Goal: Use online tool/utility: Utilize a website feature to perform a specific function

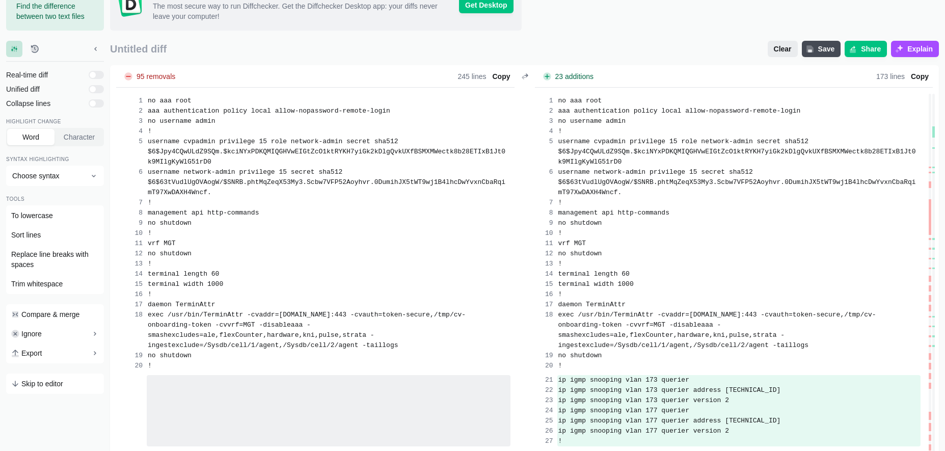
scroll to position [1404, 0]
click at [777, 49] on span "Clear" at bounding box center [783, 49] width 22 height 10
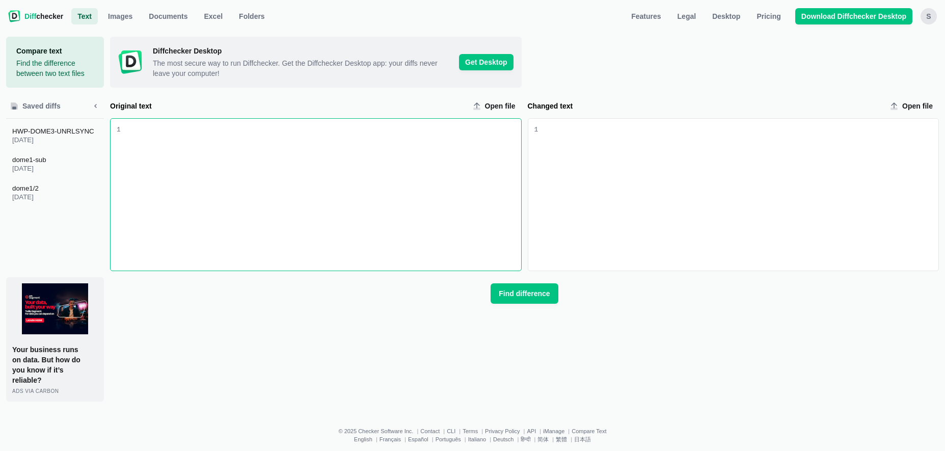
click at [328, 149] on div "Original text input" at bounding box center [321, 195] width 400 height 152
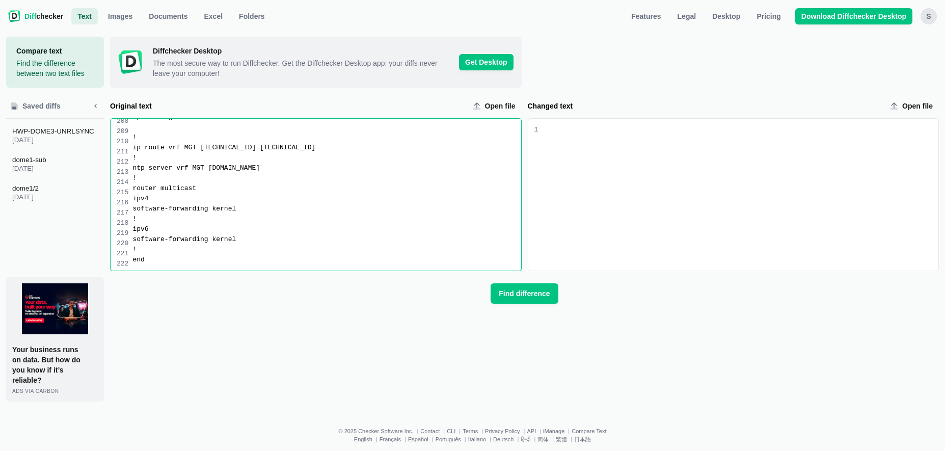
click at [571, 123] on div "Changed text input" at bounding box center [738, 195] width 400 height 152
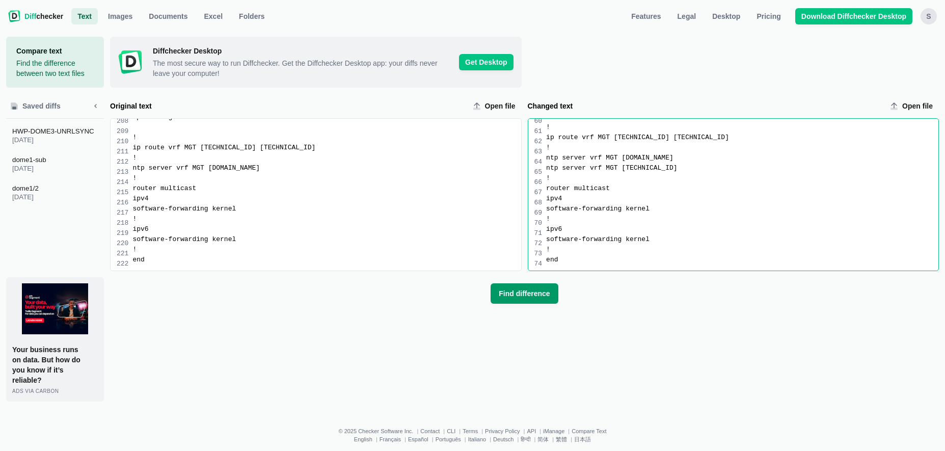
click at [522, 301] on button "Find difference" at bounding box center [524, 293] width 67 height 20
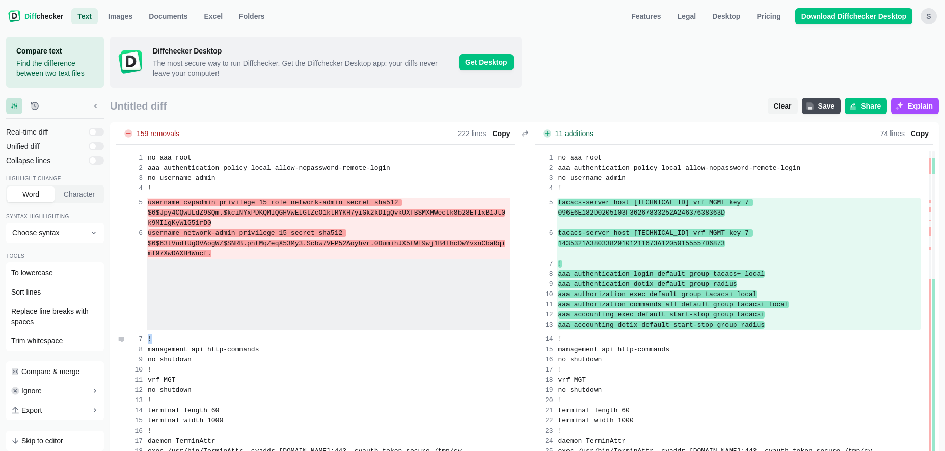
drag, startPoint x: 148, startPoint y: 203, endPoint x: 400, endPoint y: 323, distance: 280.0
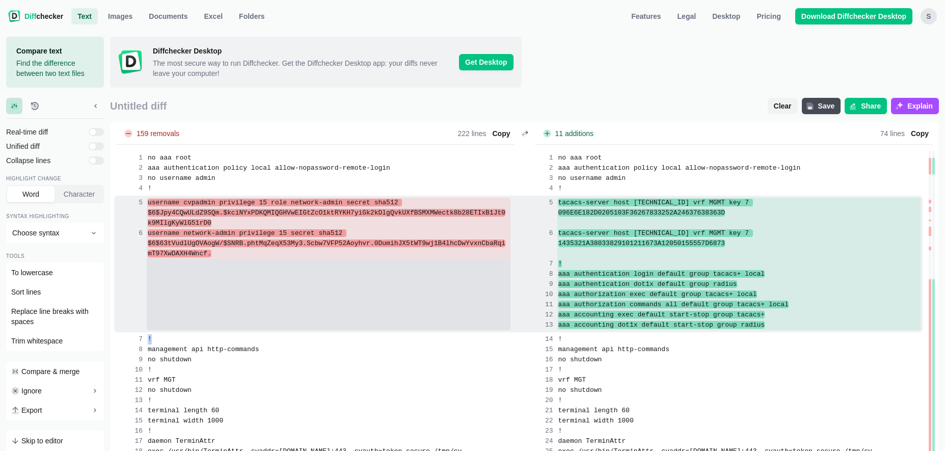
copy div "!"
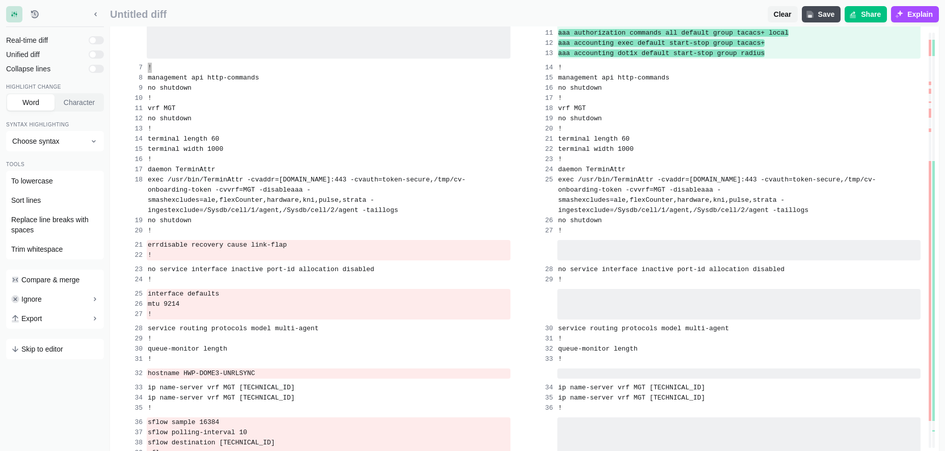
scroll to position [302, 0]
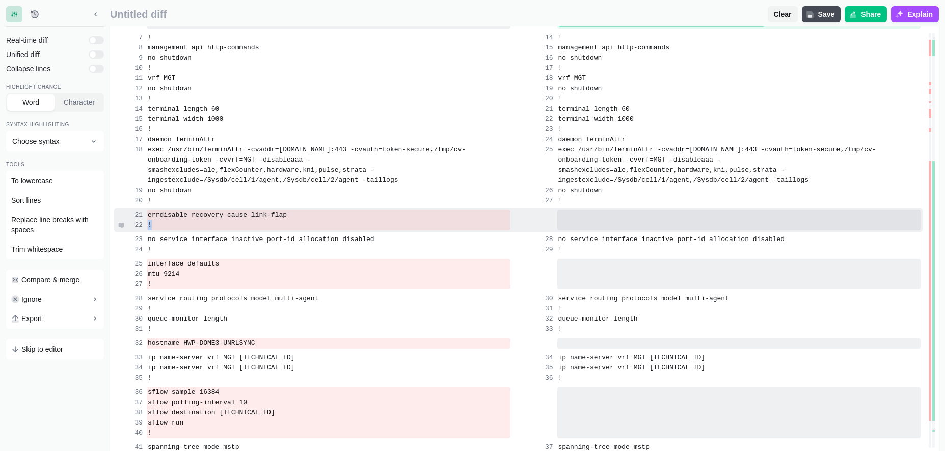
drag, startPoint x: 150, startPoint y: 195, endPoint x: 157, endPoint y: 203, distance: 11.2
click at [157, 208] on div "errdisable recovery cause link-flap !" at bounding box center [518, 220] width 808 height 24
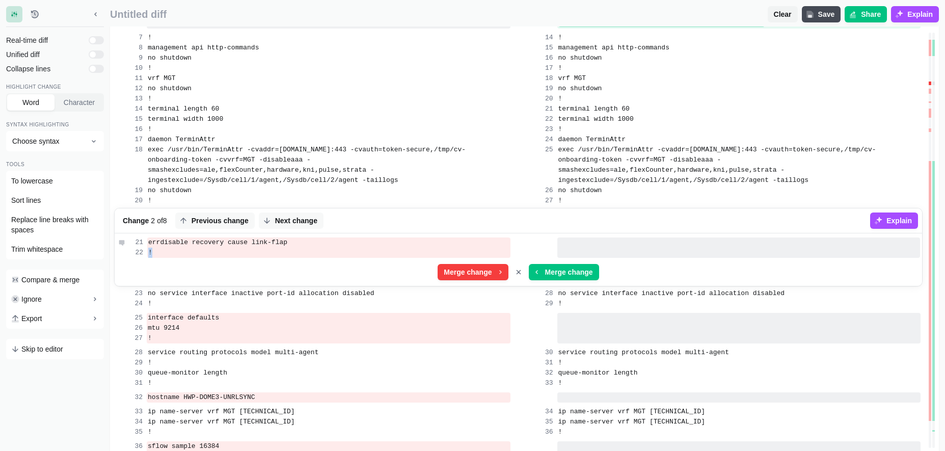
copy div "!"
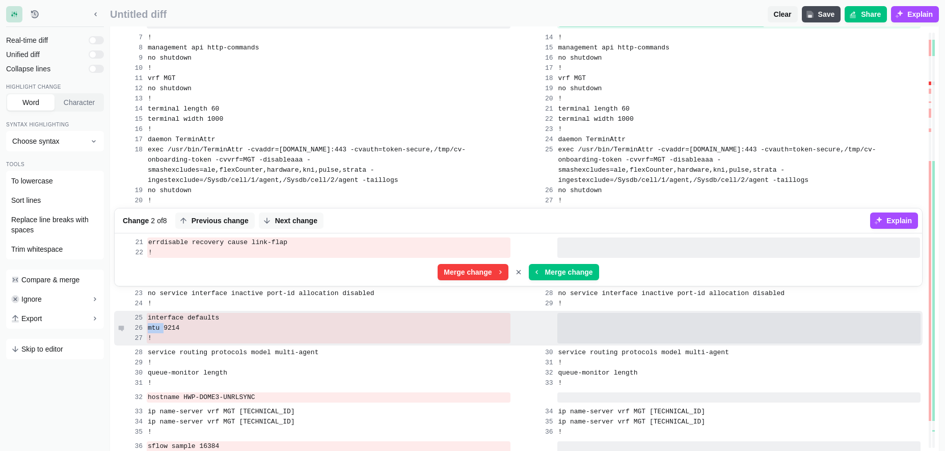
drag, startPoint x: 150, startPoint y: 297, endPoint x: 164, endPoint y: 308, distance: 17.1
click at [164, 311] on div "interface defaults mtu 9214 !" at bounding box center [518, 328] width 808 height 35
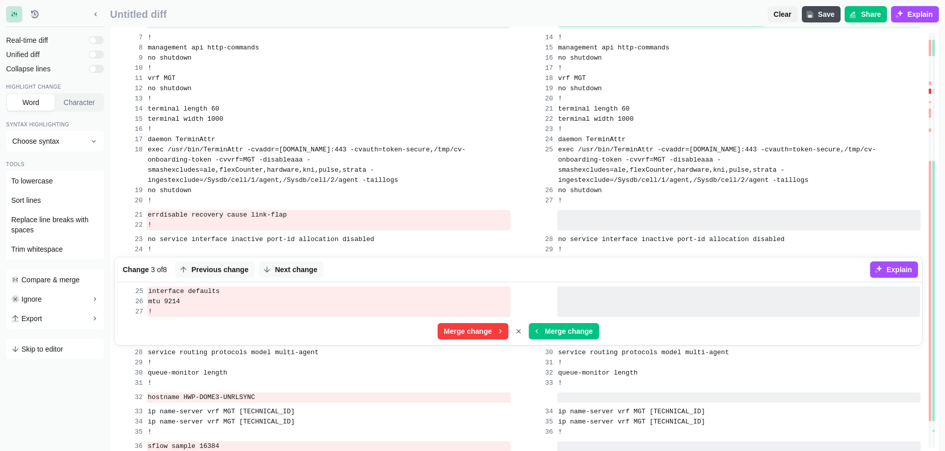
click at [157, 298] on div "interface defaults mtu 9214 ! Merge change Merge change" at bounding box center [518, 314] width 807 height 61
drag, startPoint x: 149, startPoint y: 272, endPoint x: 170, endPoint y: 293, distance: 30.6
click at [170, 293] on div "interface defaults mtu 9214 ! Merge change Merge change" at bounding box center [518, 314] width 807 height 61
copy div "!"
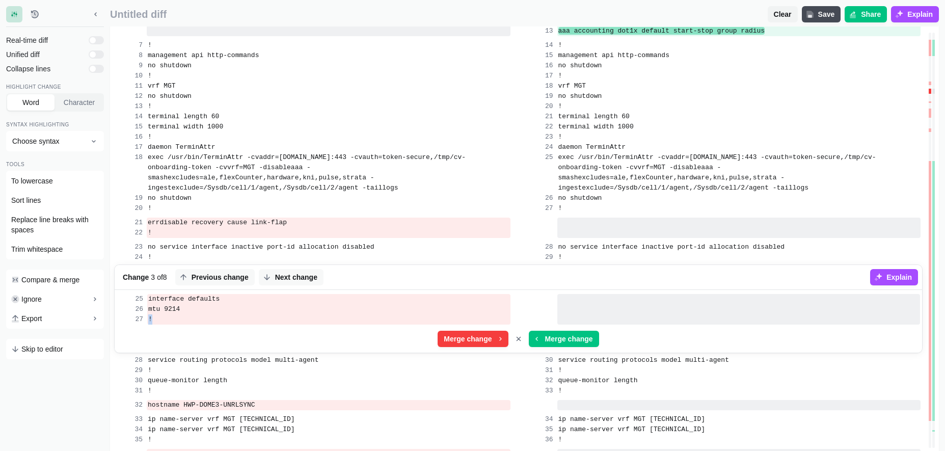
scroll to position [293, 0]
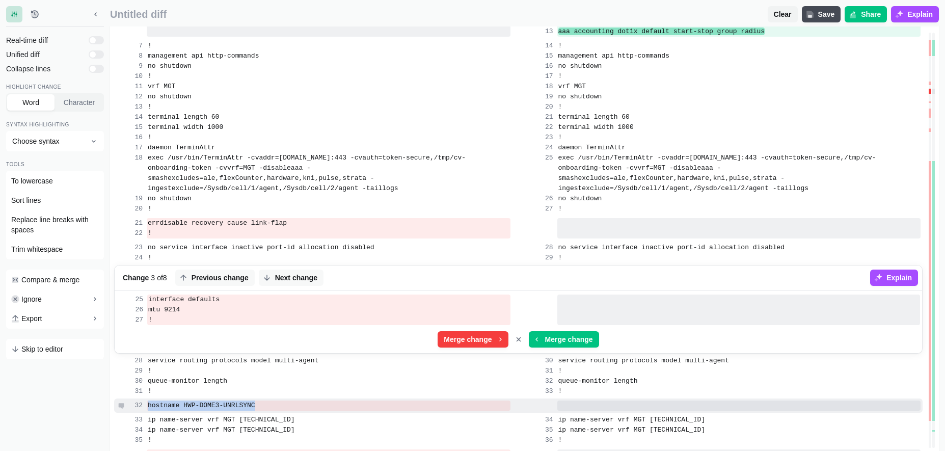
drag, startPoint x: 147, startPoint y: 385, endPoint x: 269, endPoint y: 387, distance: 122.8
click at [269, 400] on div "hostname HWP-DOME3-UNRLSYNC" at bounding box center [329, 405] width 364 height 10
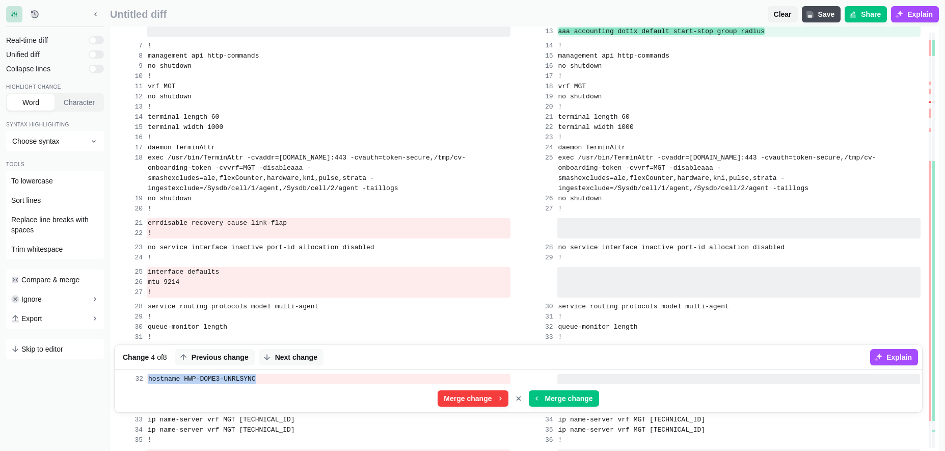
copy span "hostname HWP-DOME3-UNRLSYNC"
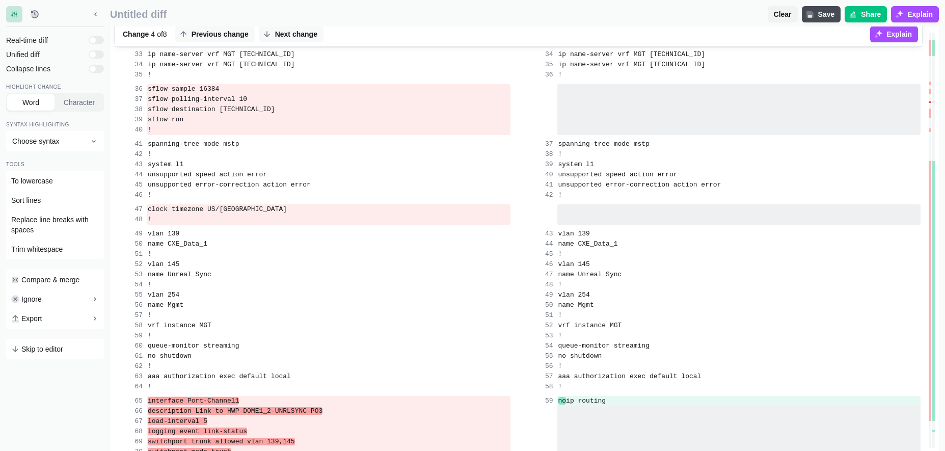
scroll to position [636, 0]
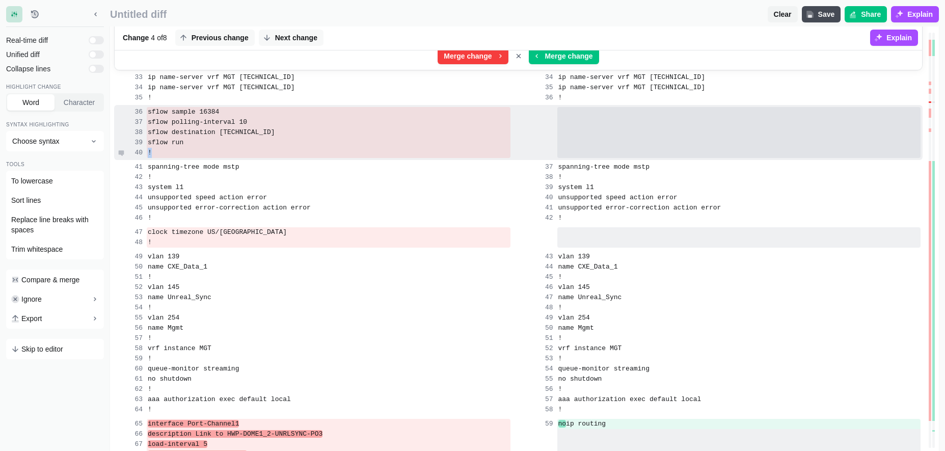
drag, startPoint x: 161, startPoint y: 93, endPoint x: 200, endPoint y: 134, distance: 56.6
click at [200, 134] on div "sflow sample 16384 sflow polling-interval 10 sflow destination [TECHNICAL_ID] s…" at bounding box center [518, 132] width 808 height 55
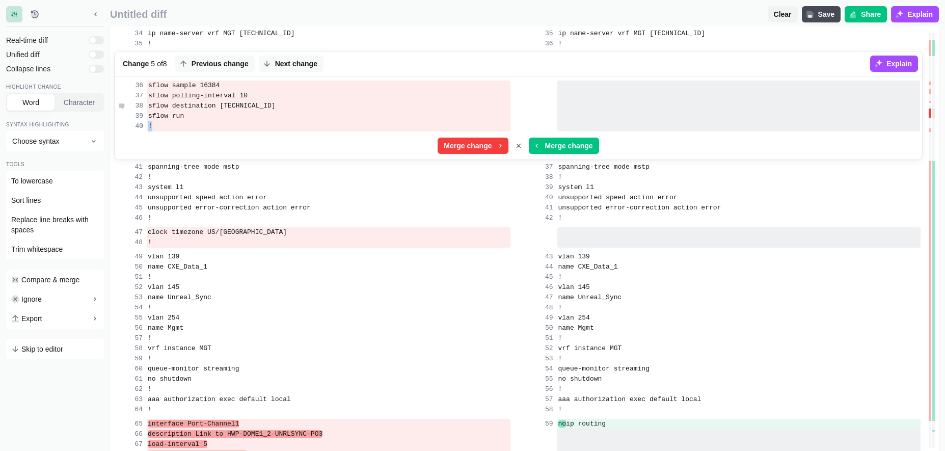
copy div "!"
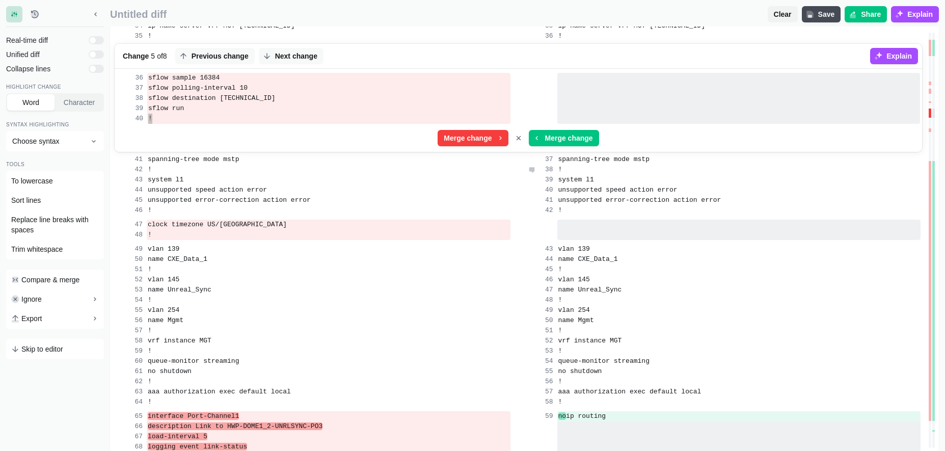
scroll to position [644, 0]
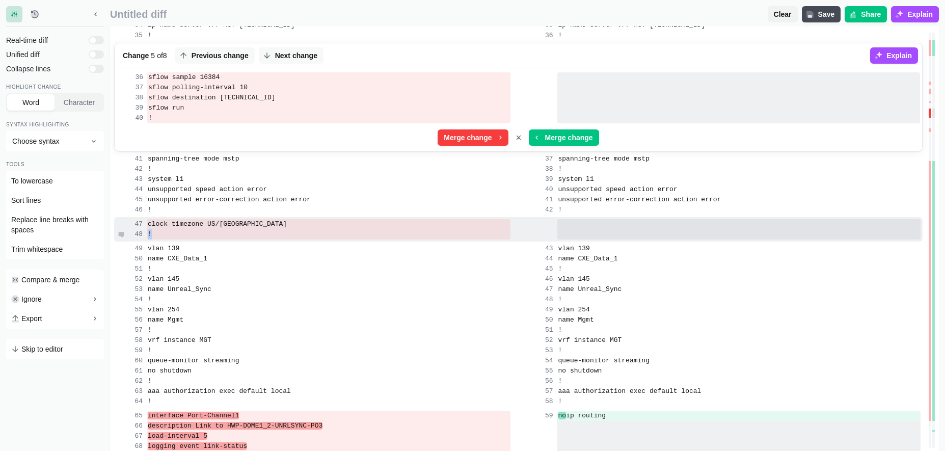
drag, startPoint x: 147, startPoint y: 204, endPoint x: 159, endPoint y: 211, distance: 14.4
click at [159, 217] on div "clock timezone US/Pacific !" at bounding box center [518, 229] width 808 height 24
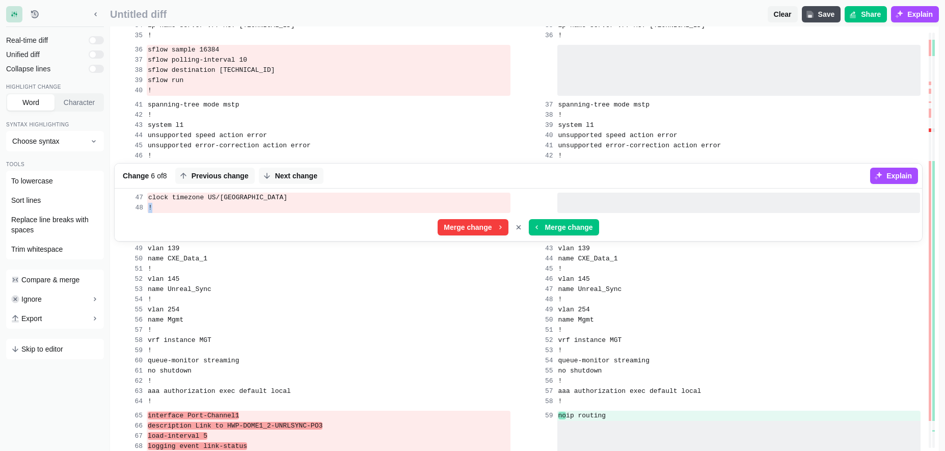
copy div "!"
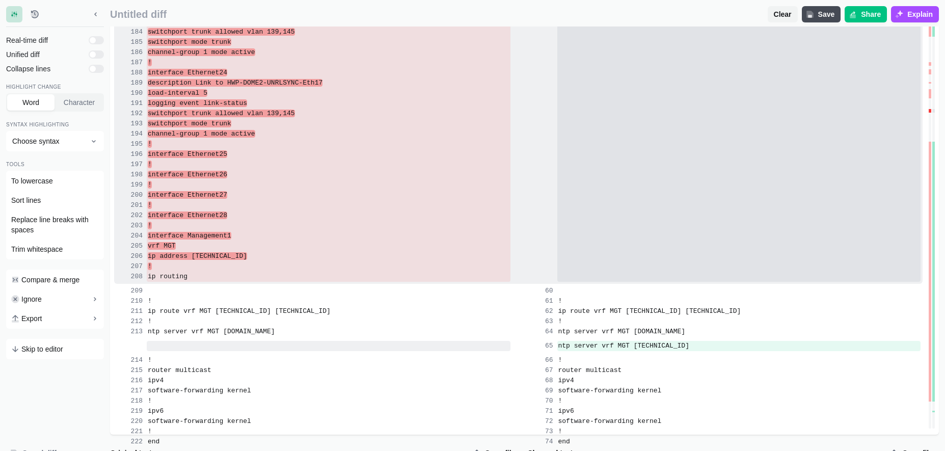
scroll to position [2258, 0]
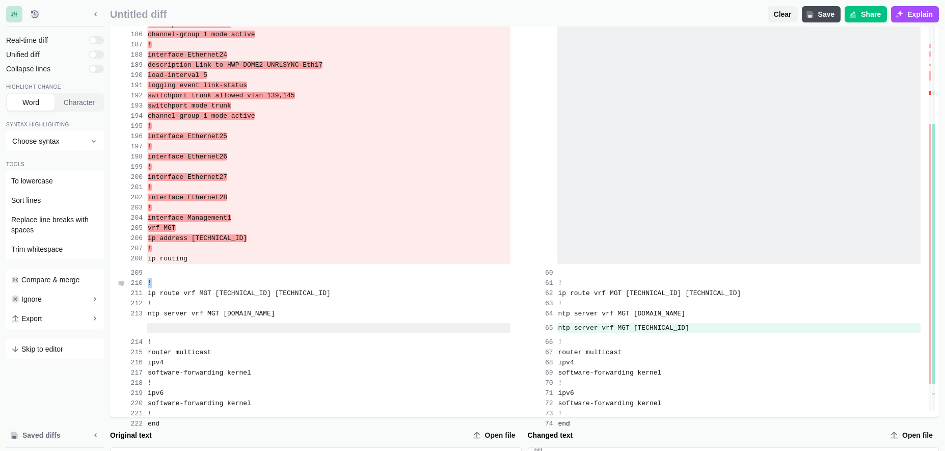
drag, startPoint x: 149, startPoint y: 207, endPoint x: 233, endPoint y: 261, distance: 99.5
copy div "!"
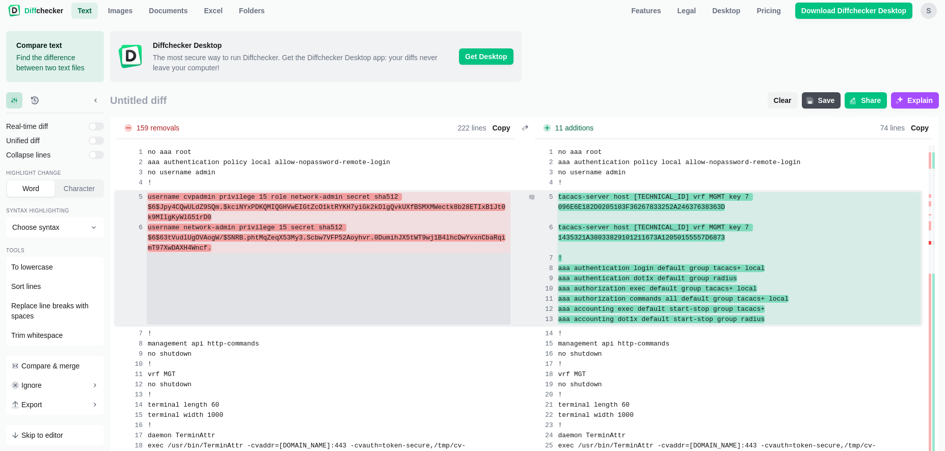
scroll to position [0, 0]
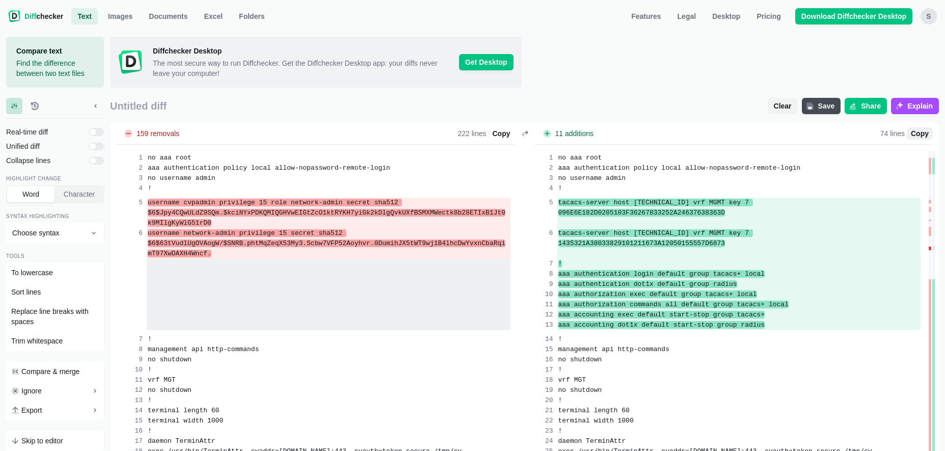
click at [925, 135] on span "Copy" at bounding box center [920, 133] width 22 height 10
click at [779, 110] on span "Clear" at bounding box center [783, 106] width 22 height 10
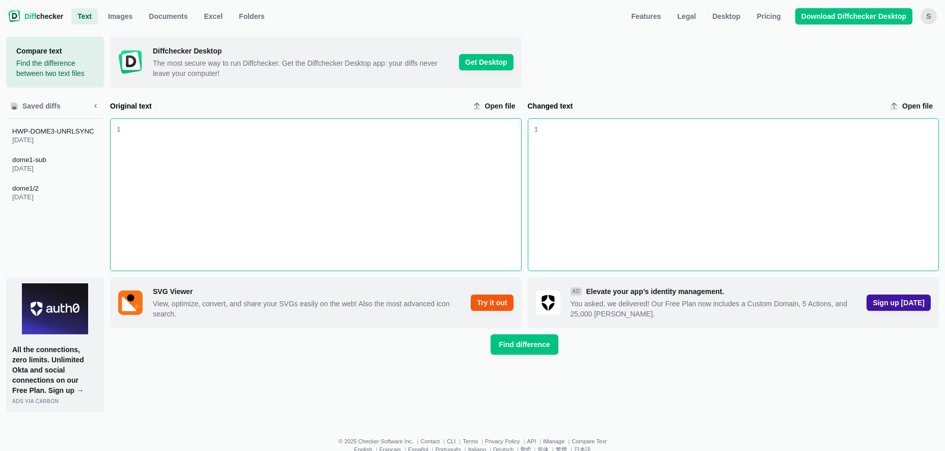
click at [596, 136] on div "Changed text input" at bounding box center [738, 195] width 400 height 152
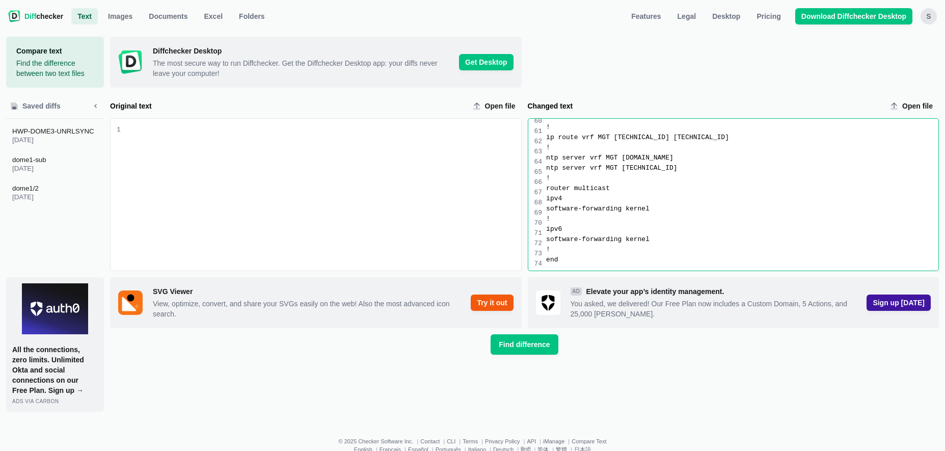
click at [291, 144] on div "Original text input" at bounding box center [321, 195] width 400 height 152
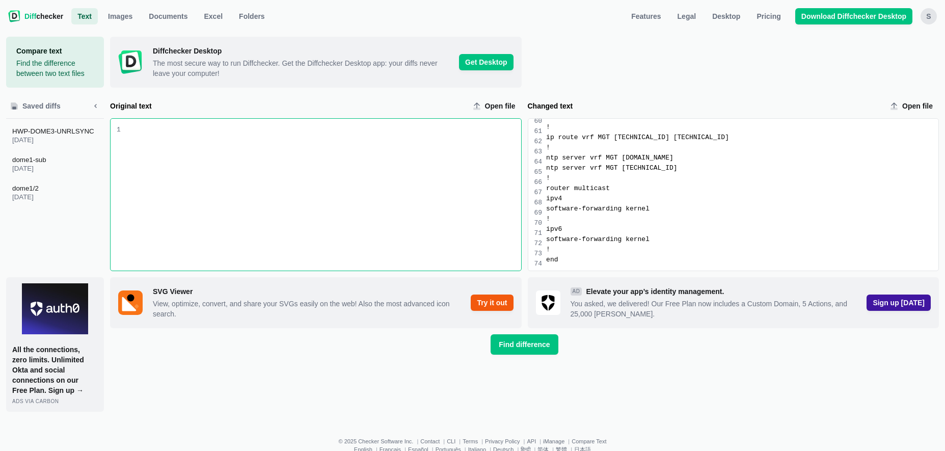
scroll to position [1578, 0]
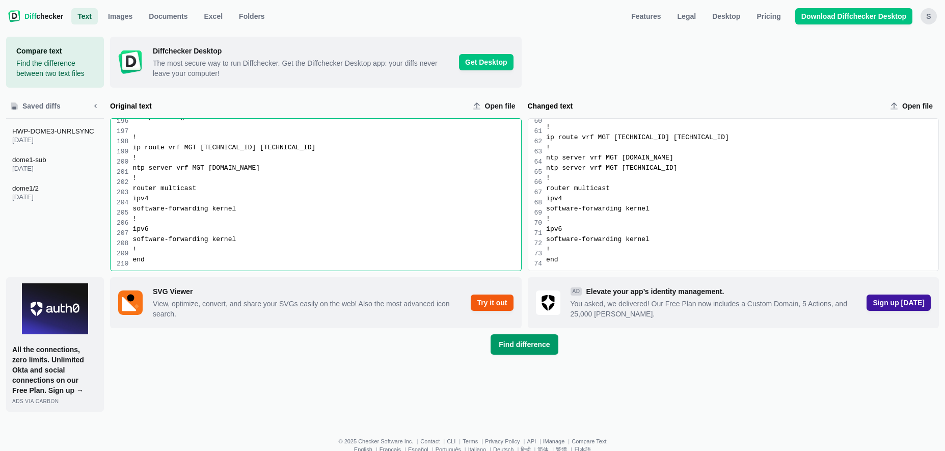
click at [531, 348] on span "Find difference" at bounding box center [524, 344] width 55 height 10
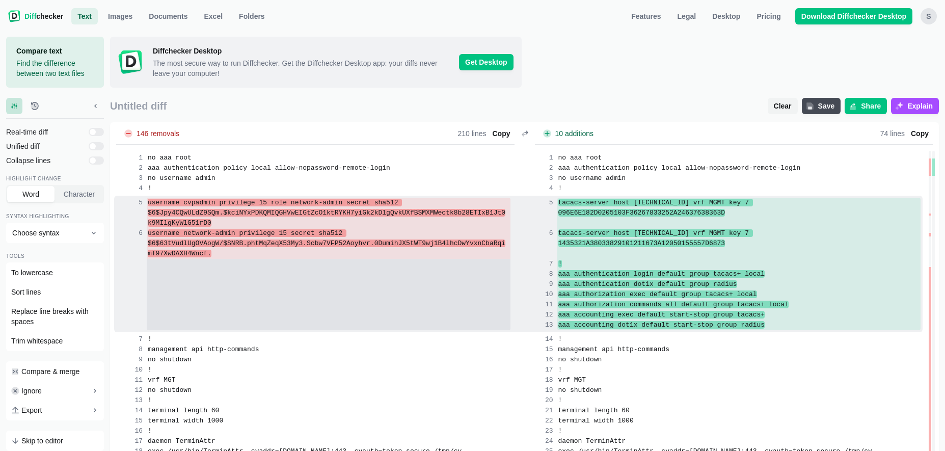
click at [379, 259] on div at bounding box center [329, 264] width 364 height 10
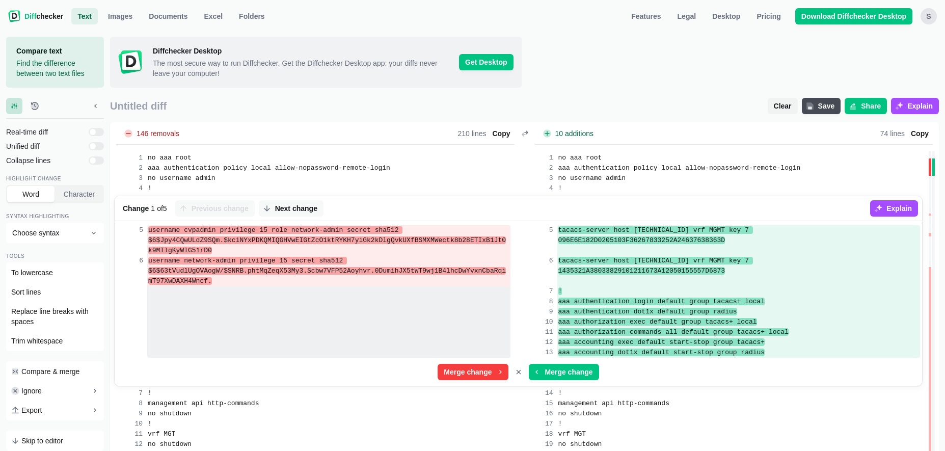
click at [302, 327] on div at bounding box center [328, 332] width 363 height 10
click at [520, 368] on icon "Cancel merge" at bounding box center [518, 372] width 8 height 8
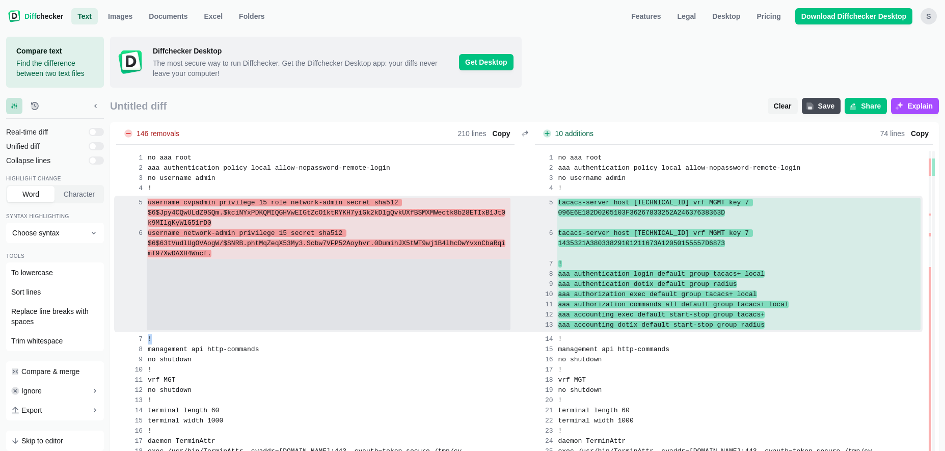
drag, startPoint x: 149, startPoint y: 201, endPoint x: 208, endPoint y: 292, distance: 108.7
copy div "!"
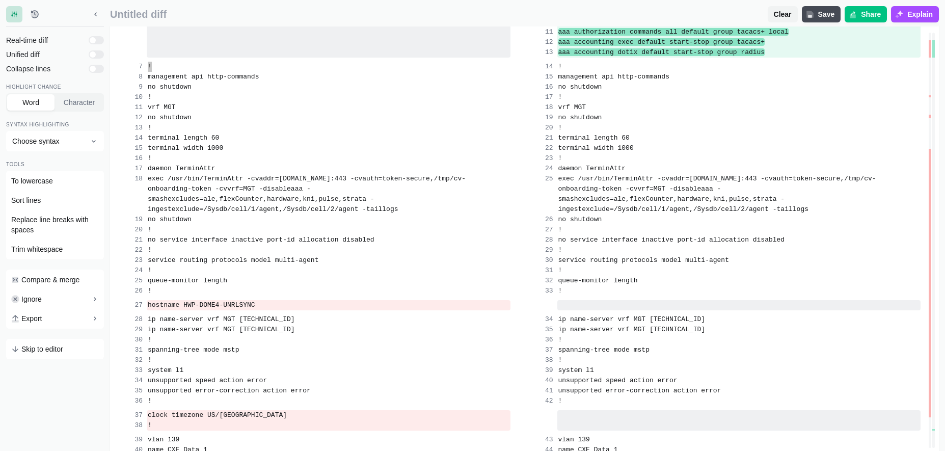
scroll to position [277, 0]
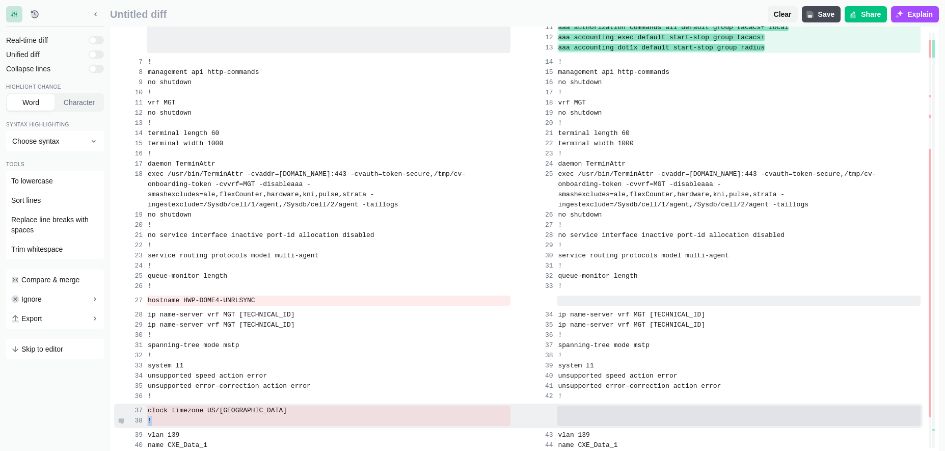
drag, startPoint x: 148, startPoint y: 279, endPoint x: 282, endPoint y: 397, distance: 178.3
copy div "!"
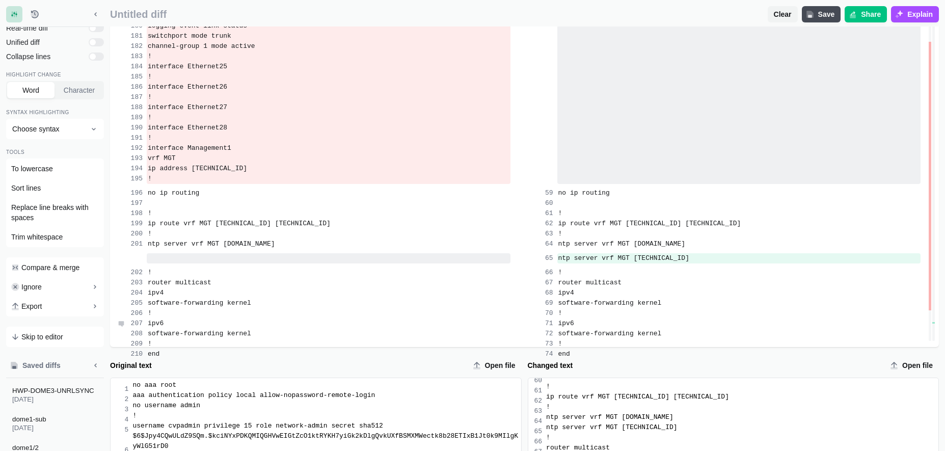
scroll to position [2152, 0]
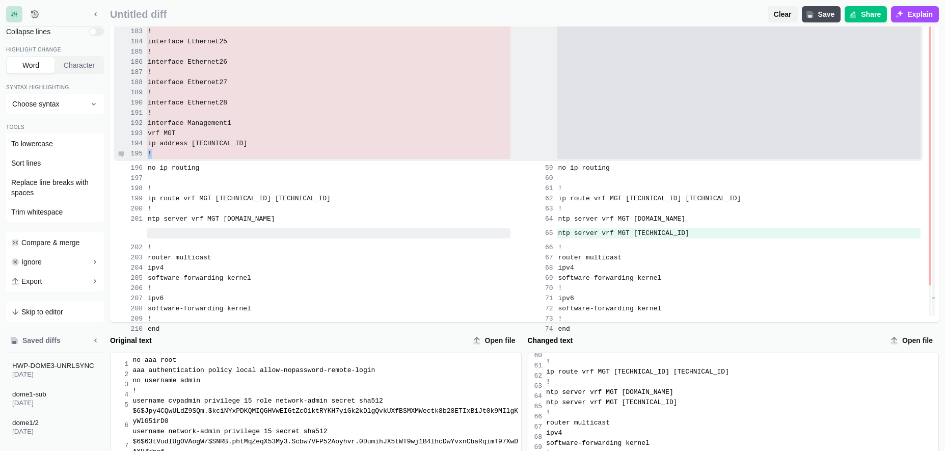
drag, startPoint x: 152, startPoint y: 231, endPoint x: 268, endPoint y: 134, distance: 151.2
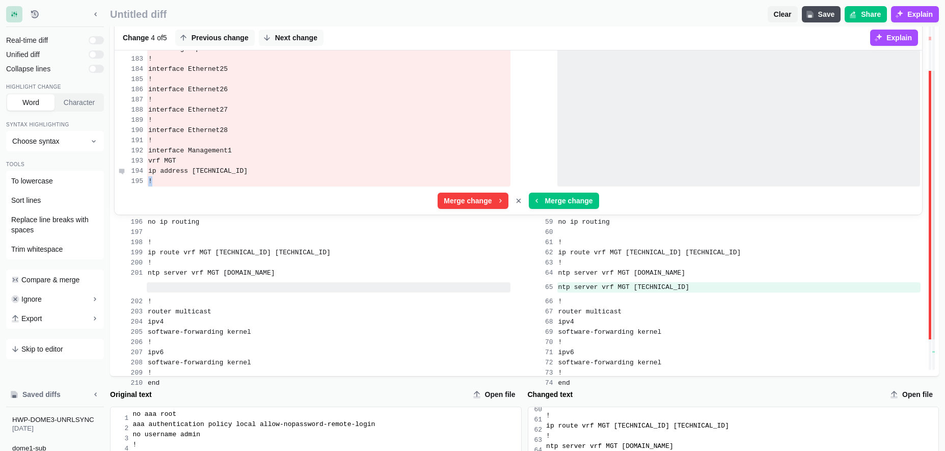
copy div "!"
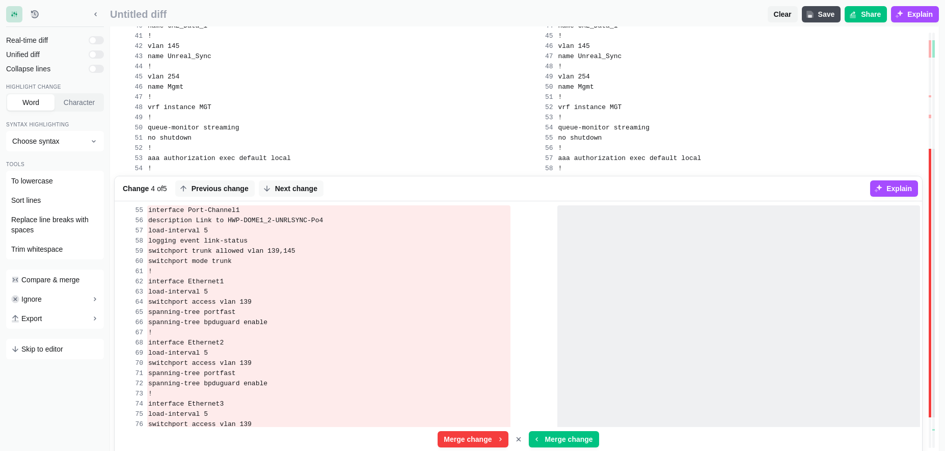
scroll to position [0, 0]
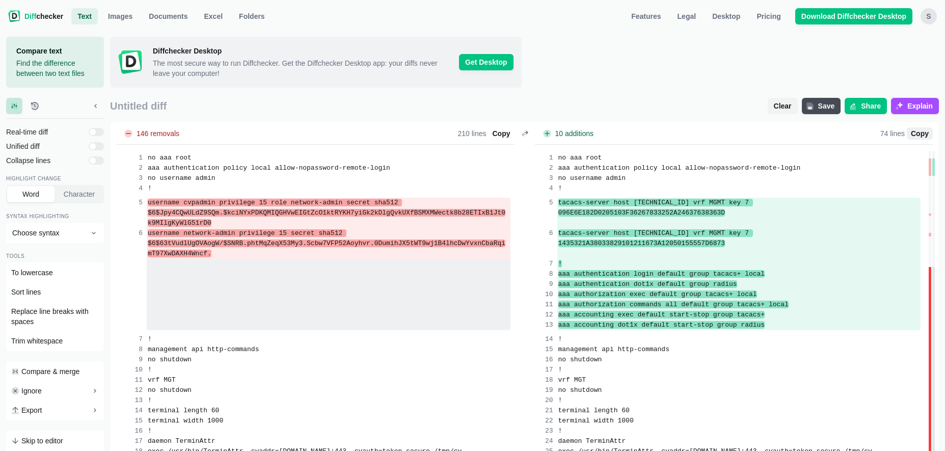
click at [924, 137] on span "Copy" at bounding box center [920, 133] width 22 height 10
click at [782, 103] on span "Clear" at bounding box center [783, 106] width 22 height 10
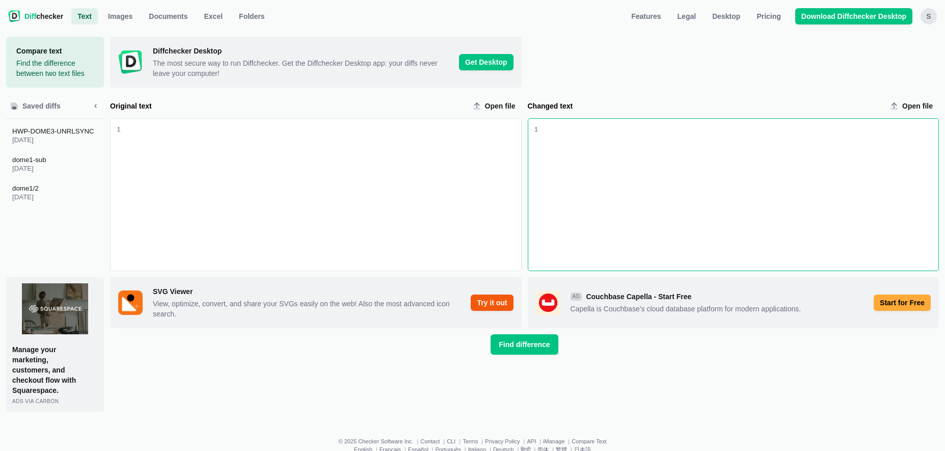
click at [588, 137] on div "Changed text input" at bounding box center [738, 195] width 400 height 152
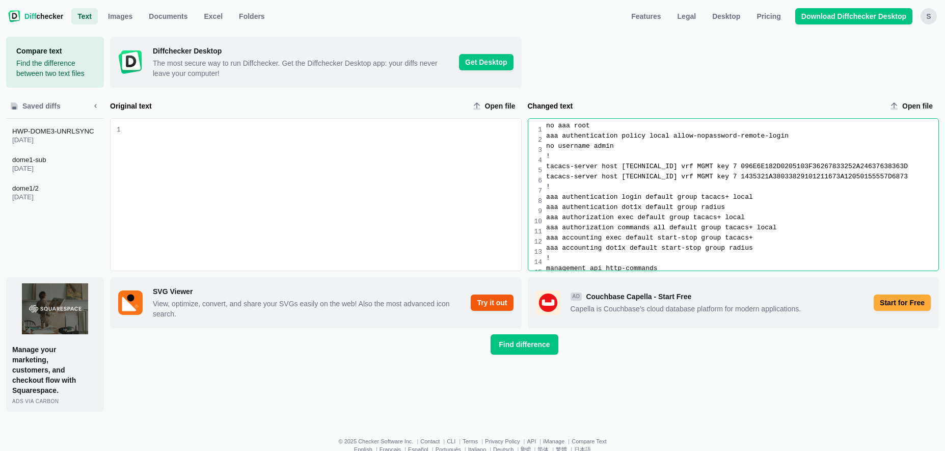
scroll to position [630, 0]
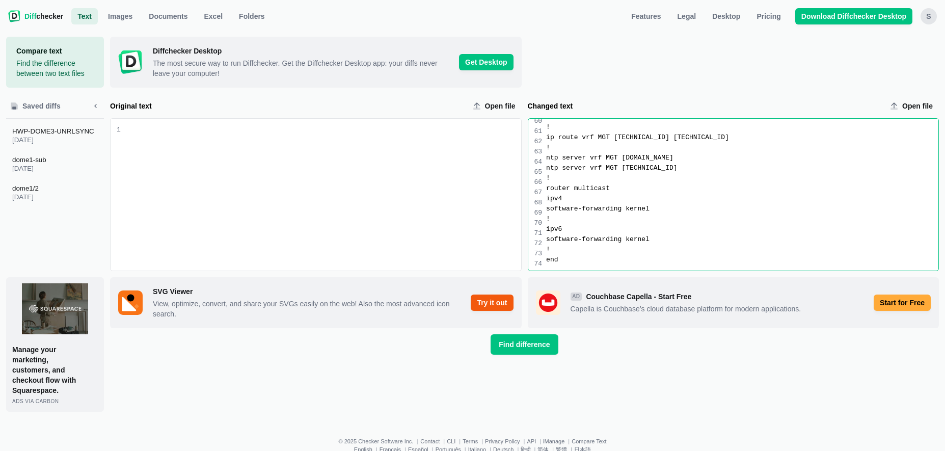
click at [400, 177] on div "Original text input" at bounding box center [321, 195] width 400 height 152
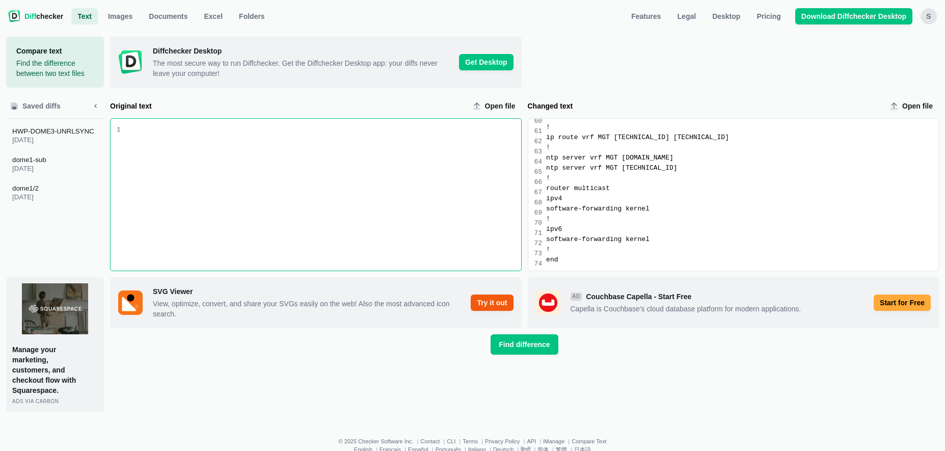
scroll to position [1608, 0]
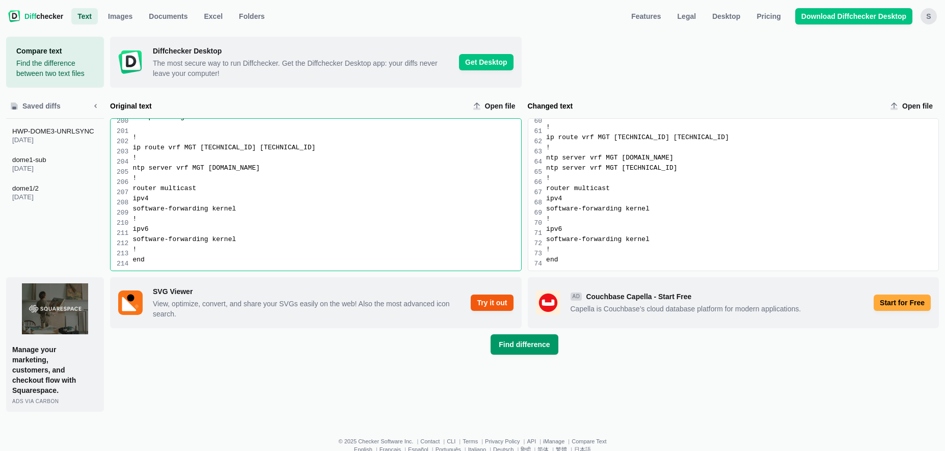
click at [526, 347] on span "Find difference" at bounding box center [524, 344] width 55 height 10
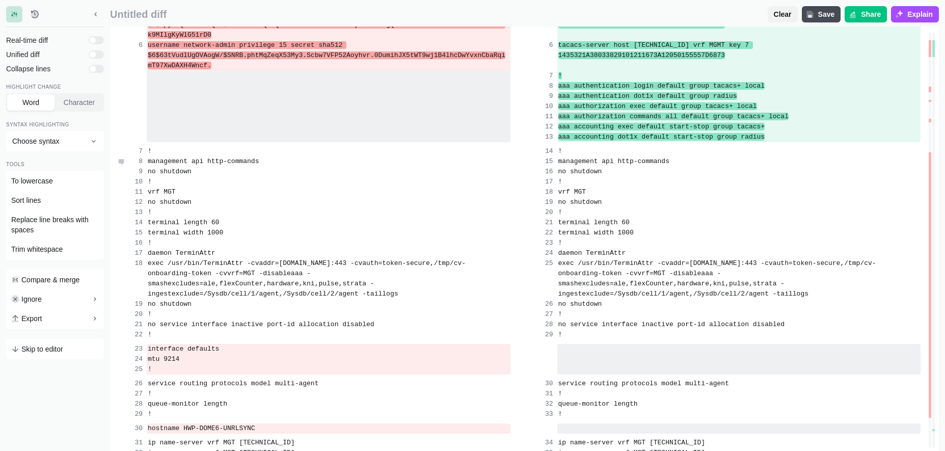
scroll to position [114, 0]
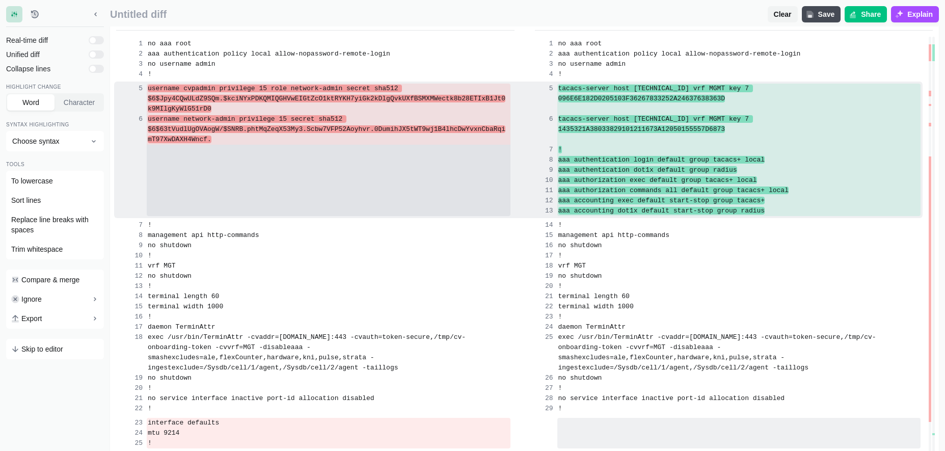
drag, startPoint x: 148, startPoint y: 85, endPoint x: 484, endPoint y: 127, distance: 338.3
click at [484, 127] on div "username cvpadmin privilege 15 role network-admin secret sha512 $6$Jpy4CQwULdZ9…" at bounding box center [518, 150] width 808 height 137
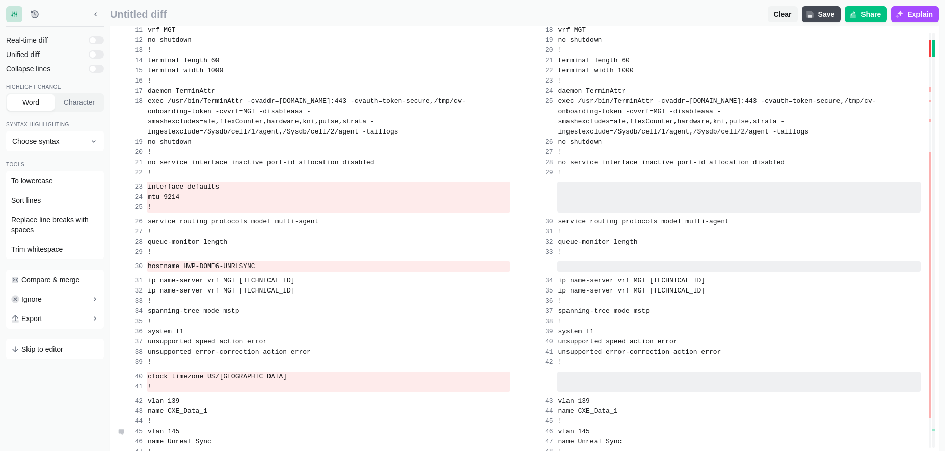
scroll to position [408, 0]
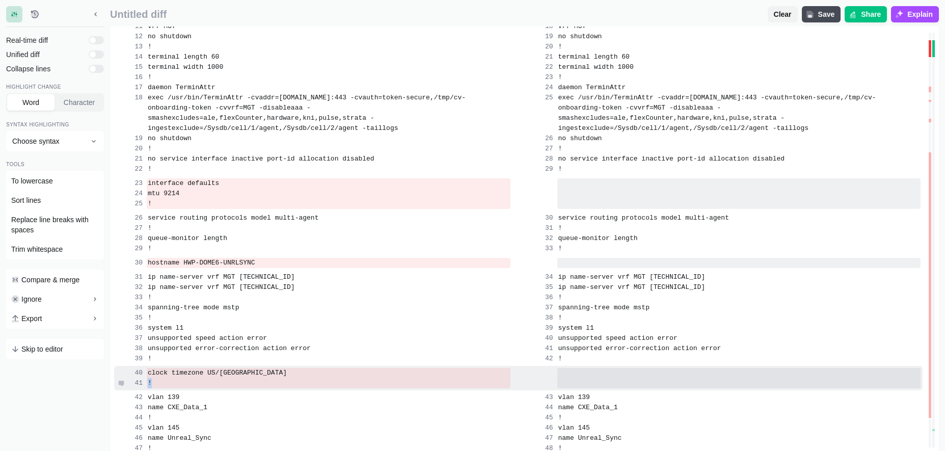
drag, startPoint x: 149, startPoint y: 358, endPoint x: 241, endPoint y: 368, distance: 92.8
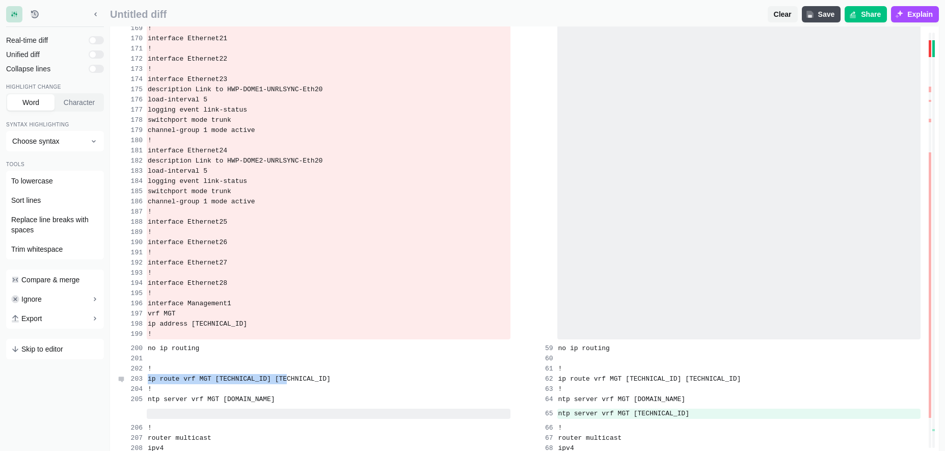
scroll to position [2078, 0]
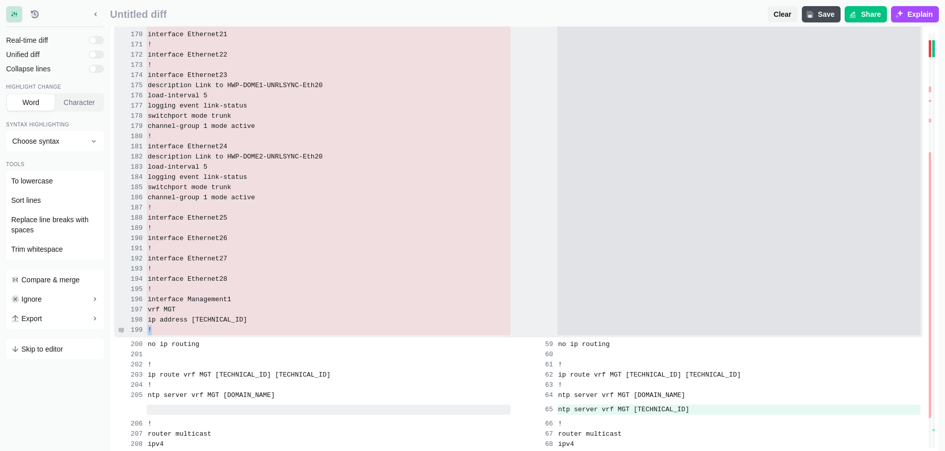
drag, startPoint x: 149, startPoint y: 243, endPoint x: 282, endPoint y: 307, distance: 147.4
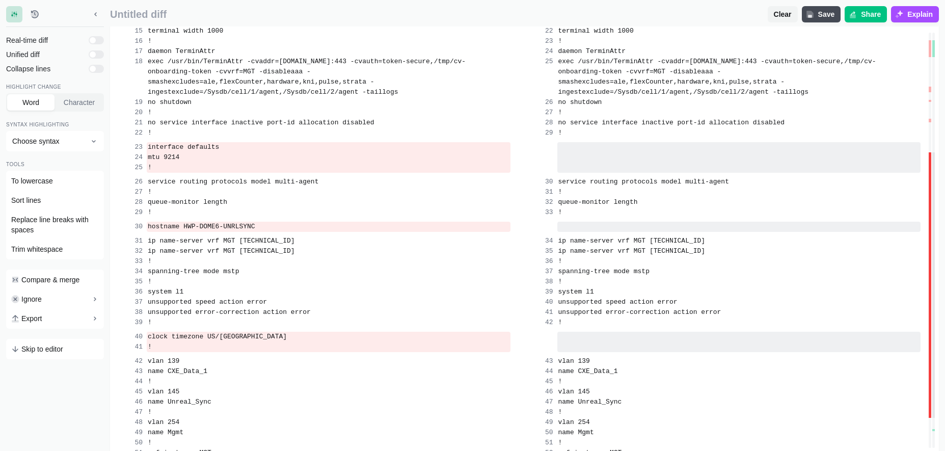
scroll to position [0, 0]
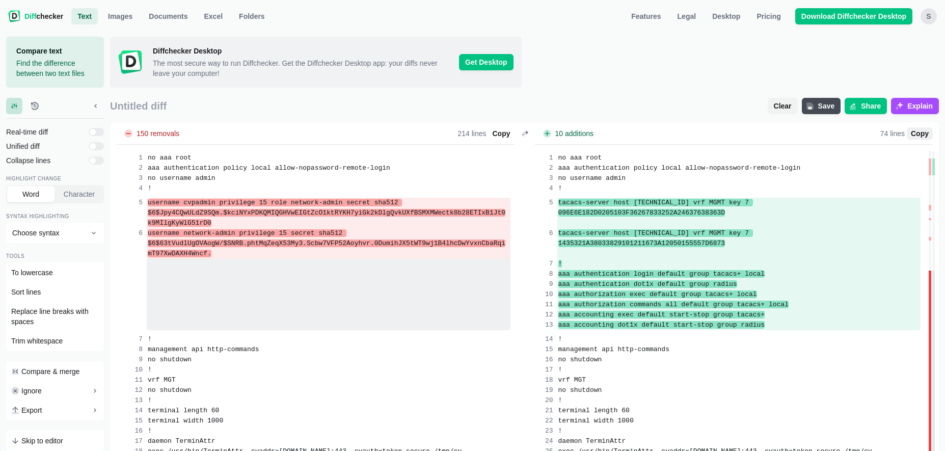
click at [918, 133] on span "Copy" at bounding box center [920, 133] width 22 height 10
click at [778, 106] on span "Clear" at bounding box center [783, 106] width 22 height 10
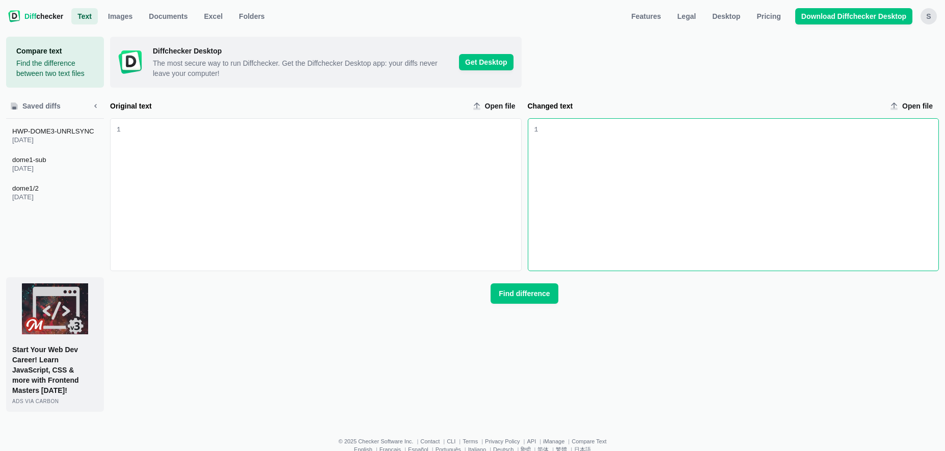
click at [589, 138] on div "Changed text input" at bounding box center [738, 195] width 400 height 152
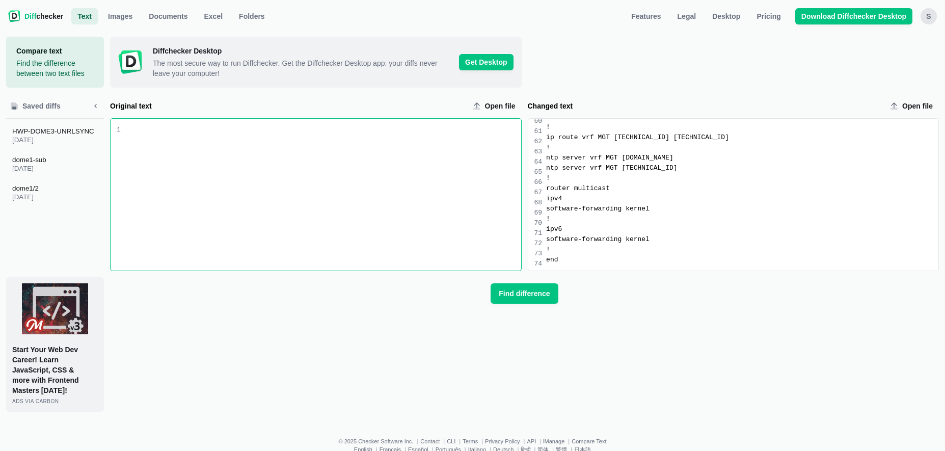
click at [327, 146] on div "Original text input" at bounding box center [321, 195] width 400 height 152
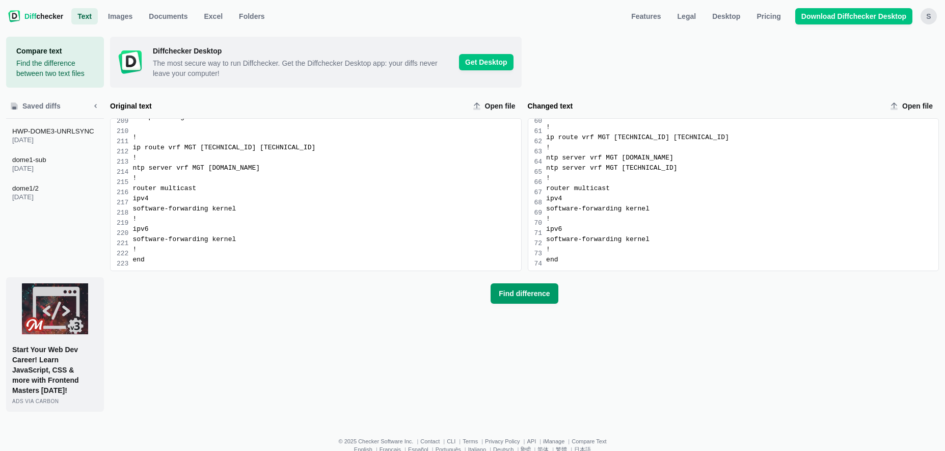
click at [520, 296] on span "Find difference" at bounding box center [524, 293] width 55 height 10
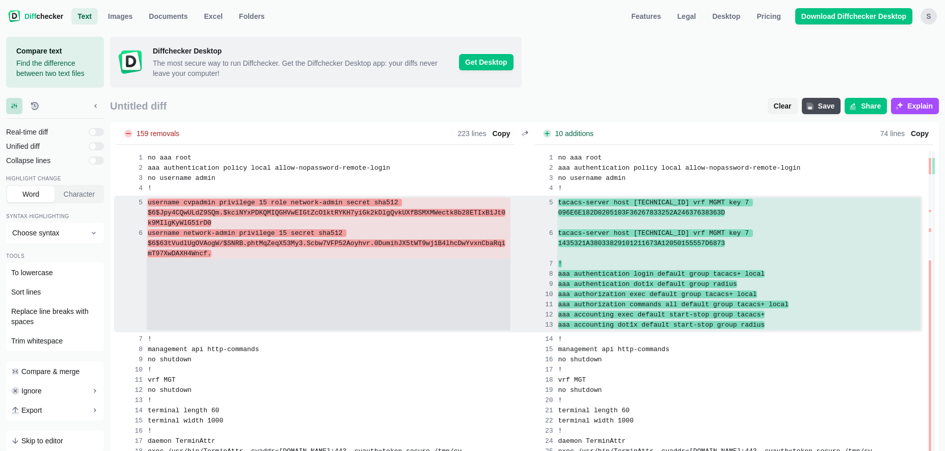
drag, startPoint x: 148, startPoint y: 202, endPoint x: 493, endPoint y: 240, distance: 347.5
click at [493, 240] on div "username cvpadmin privilege 15 role network-admin secret sha512 $6$Jpy4CQwULdZ9…" at bounding box center [518, 264] width 808 height 137
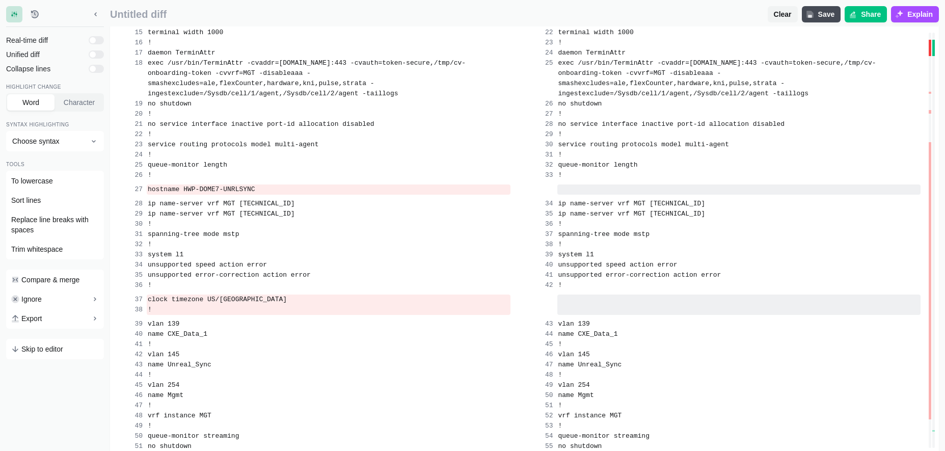
scroll to position [456, 0]
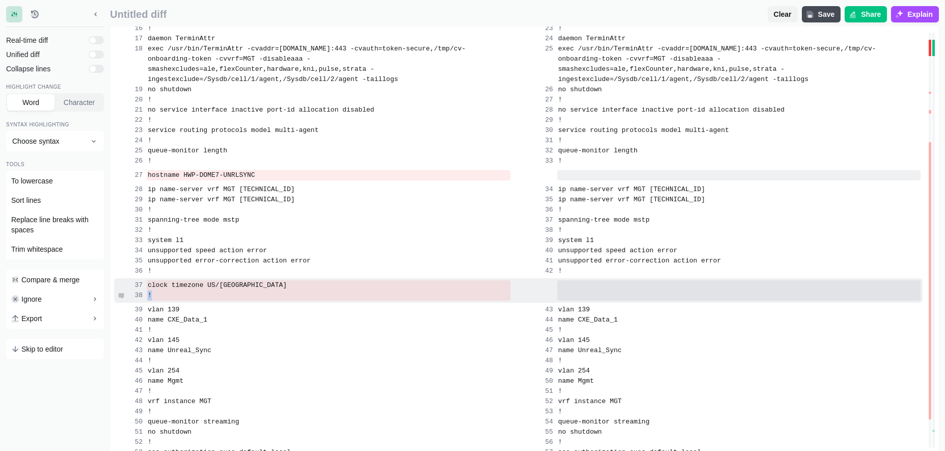
drag, startPoint x: 148, startPoint y: 153, endPoint x: 209, endPoint y: 272, distance: 133.3
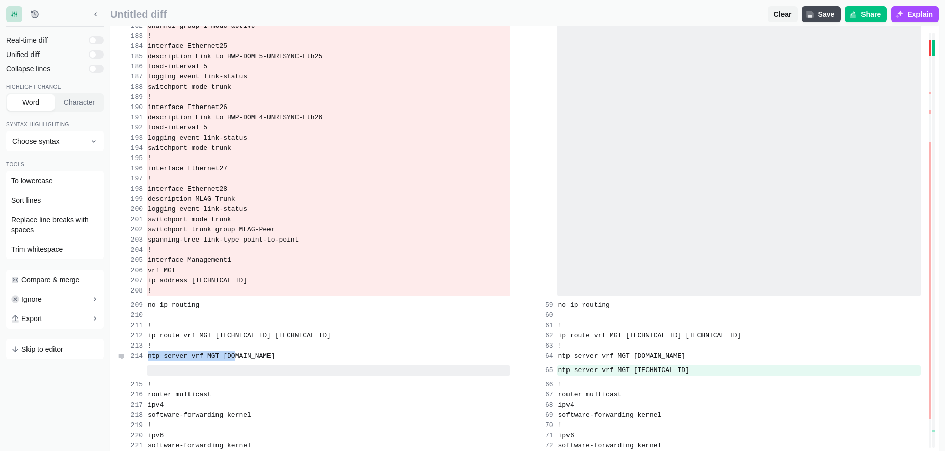
scroll to position [2209, 0]
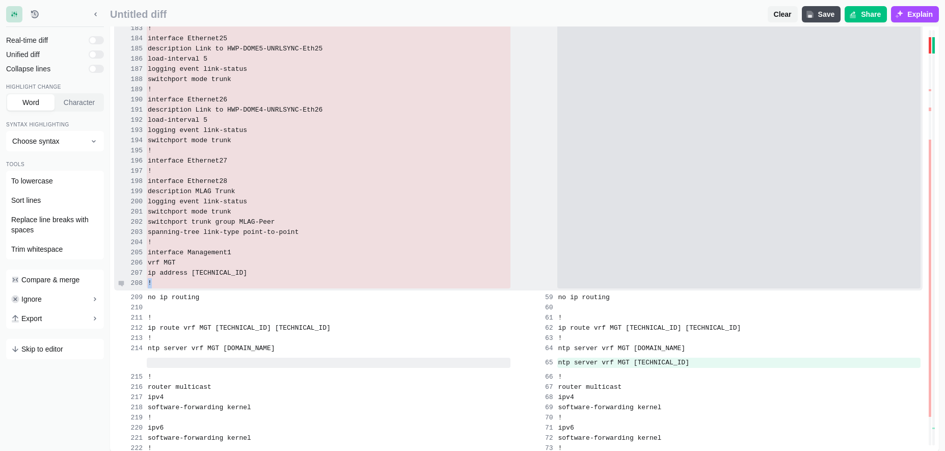
drag, startPoint x: 149, startPoint y: 277, endPoint x: 237, endPoint y: 261, distance: 89.5
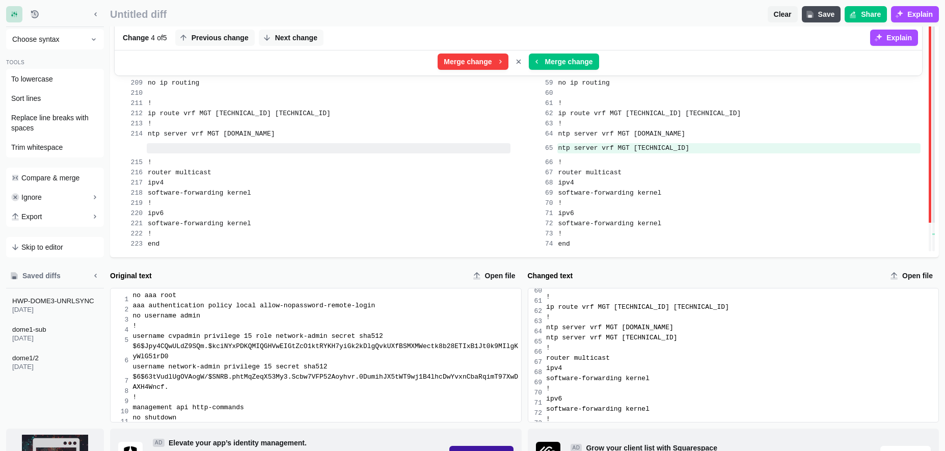
scroll to position [2404, 0]
